Goal: Navigation & Orientation: Find specific page/section

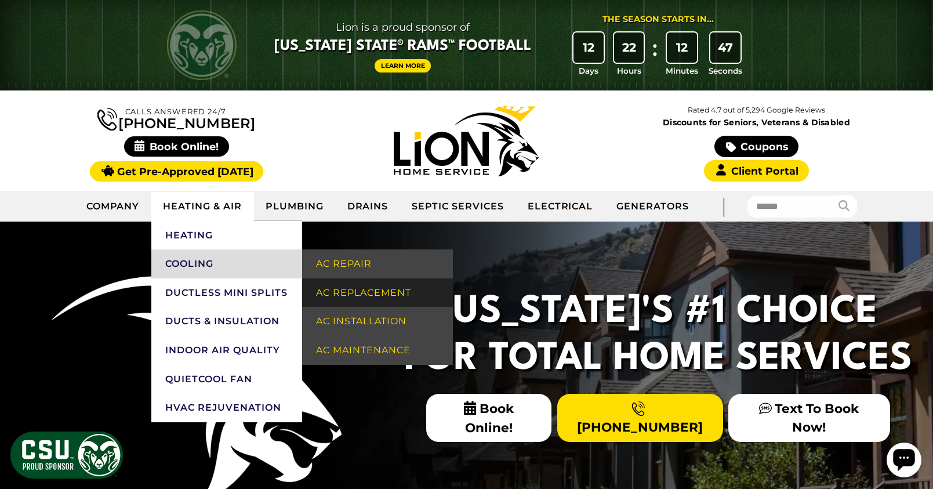
click at [364, 292] on link "AC Replacement" at bounding box center [377, 292] width 151 height 29
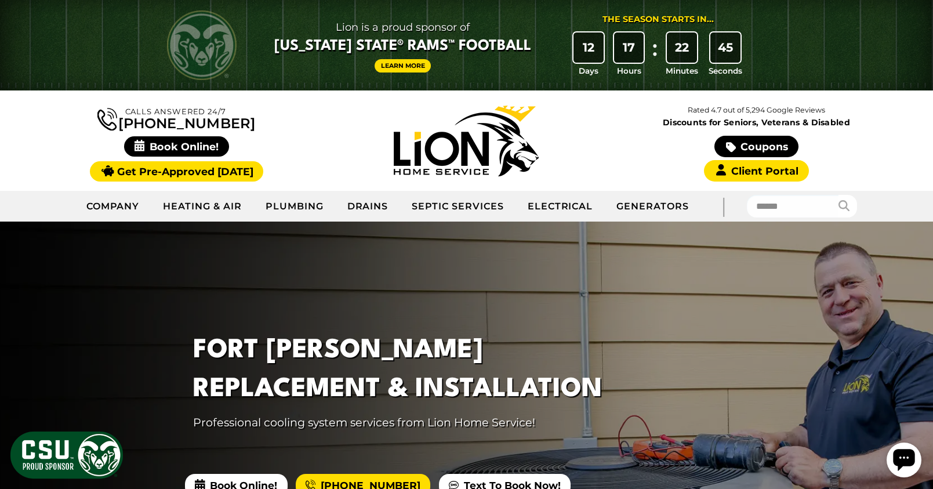
click at [452, 151] on img at bounding box center [466, 141] width 145 height 71
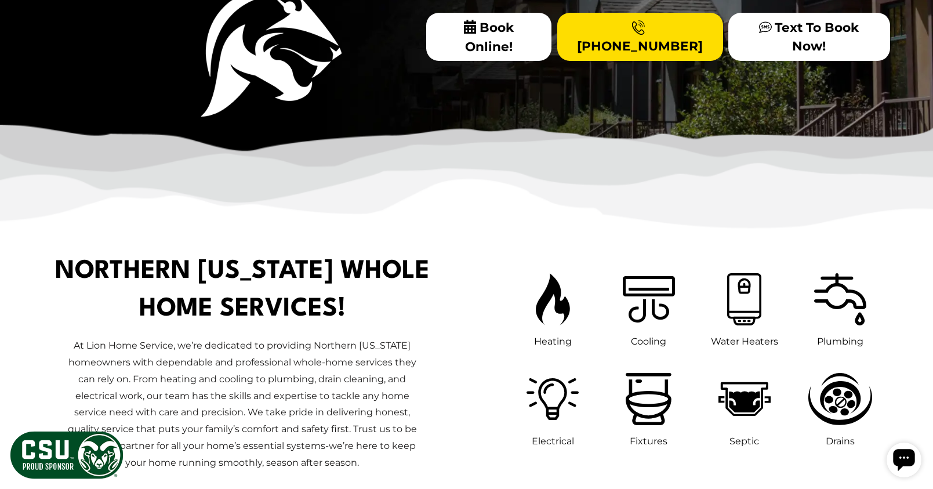
scroll to position [251, 0]
